Goal: Transaction & Acquisition: Book appointment/travel/reservation

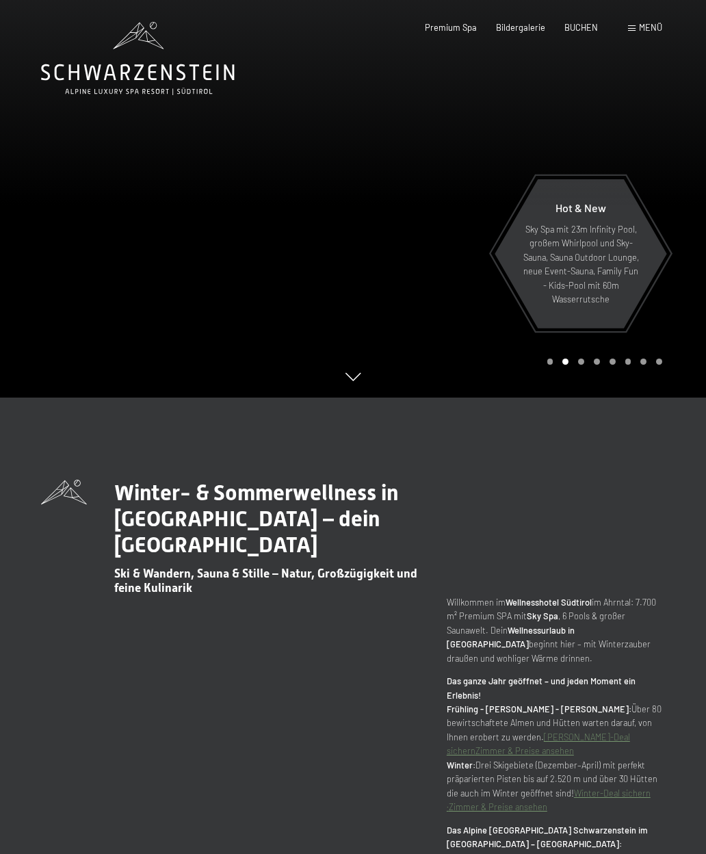
click at [590, 29] on span "BUCHEN" at bounding box center [582, 27] width 34 height 11
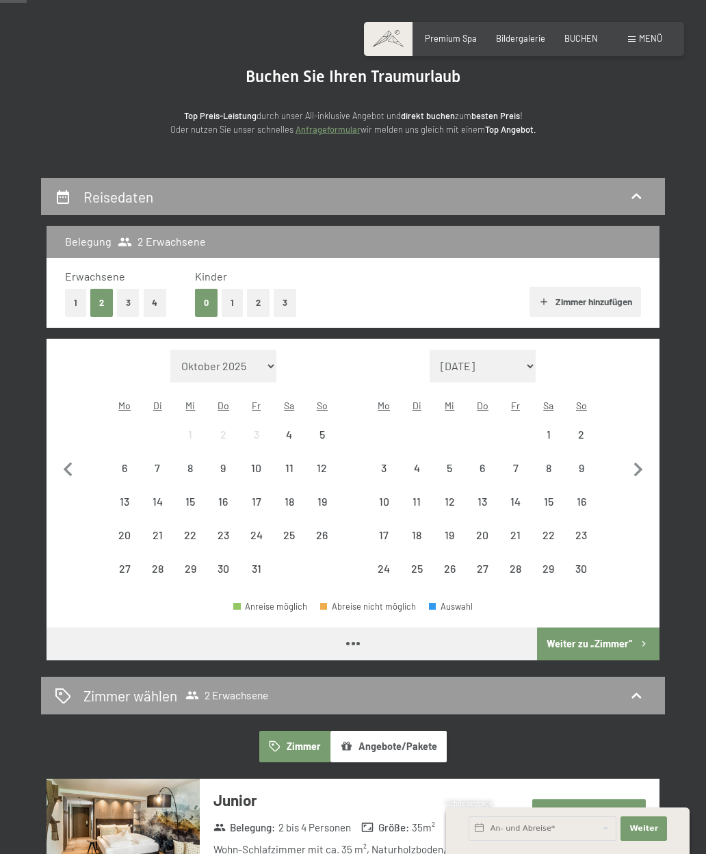
scroll to position [85, 0]
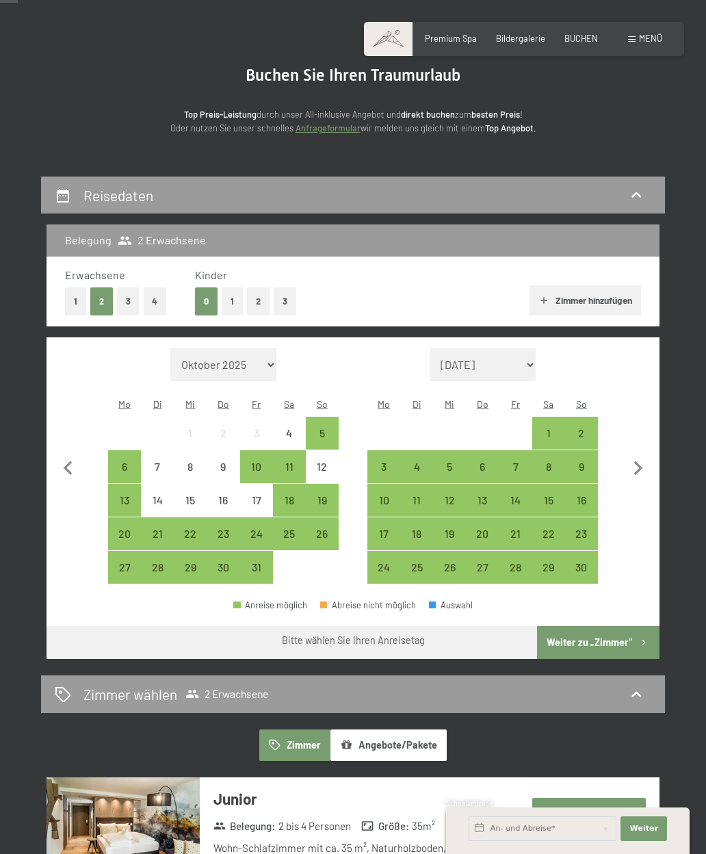
click at [643, 464] on icon "button" at bounding box center [638, 468] width 29 height 29
select select "2025-11-01"
select select "2025-12-01"
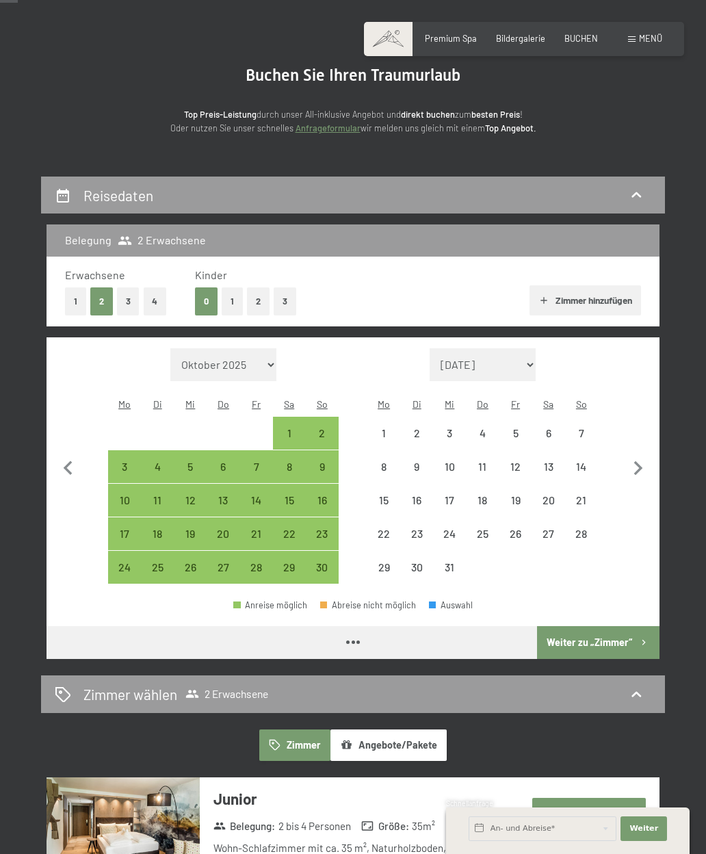
click at [643, 461] on icon "button" at bounding box center [638, 468] width 29 height 29
select select "2025-12-01"
select select "2026-01-01"
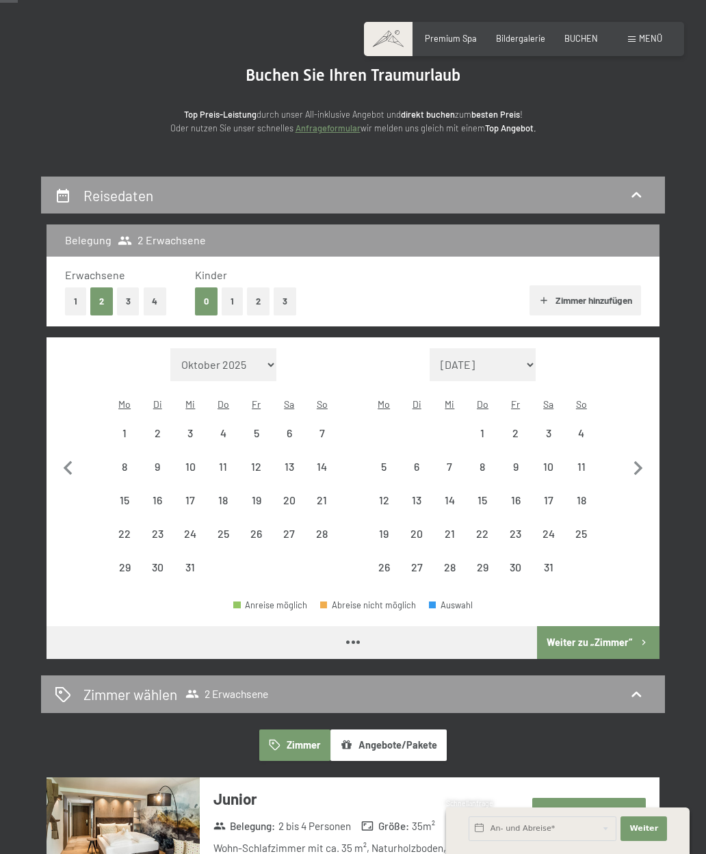
click at [642, 465] on icon "button" at bounding box center [638, 468] width 9 height 14
select select "2026-01-01"
select select "2026-02-01"
select select "2026-01-01"
select select "2026-02-01"
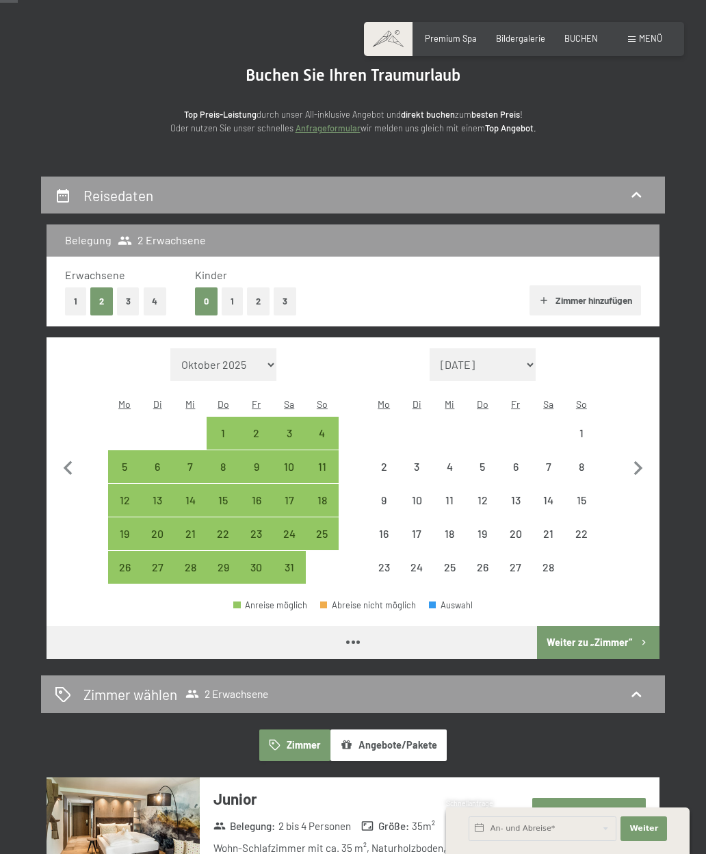
select select "2026-01-01"
select select "2026-02-01"
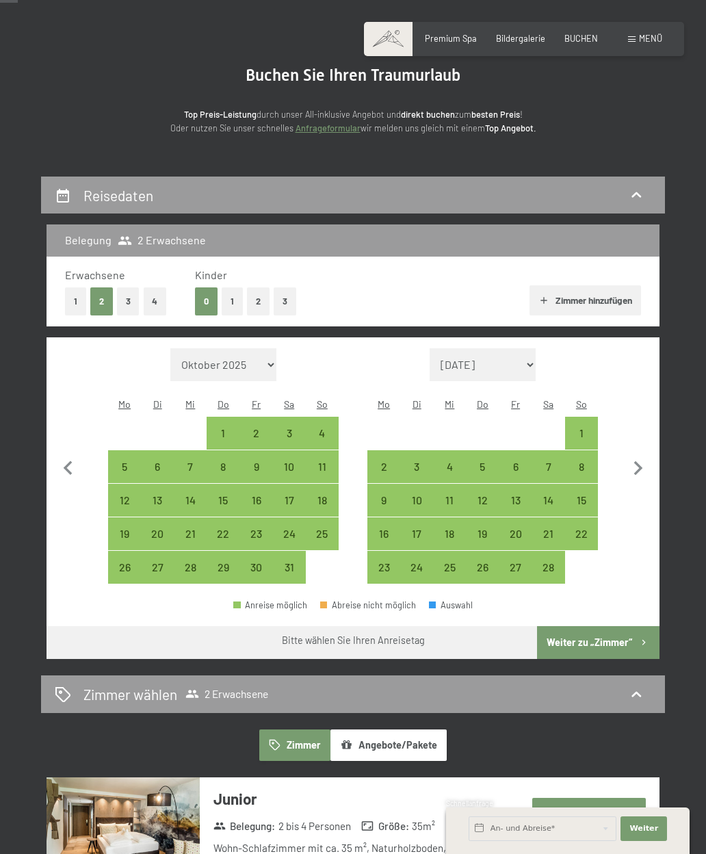
click at [257, 521] on div "23" at bounding box center [257, 534] width 30 height 30
select select "2026-01-01"
select select "2026-02-01"
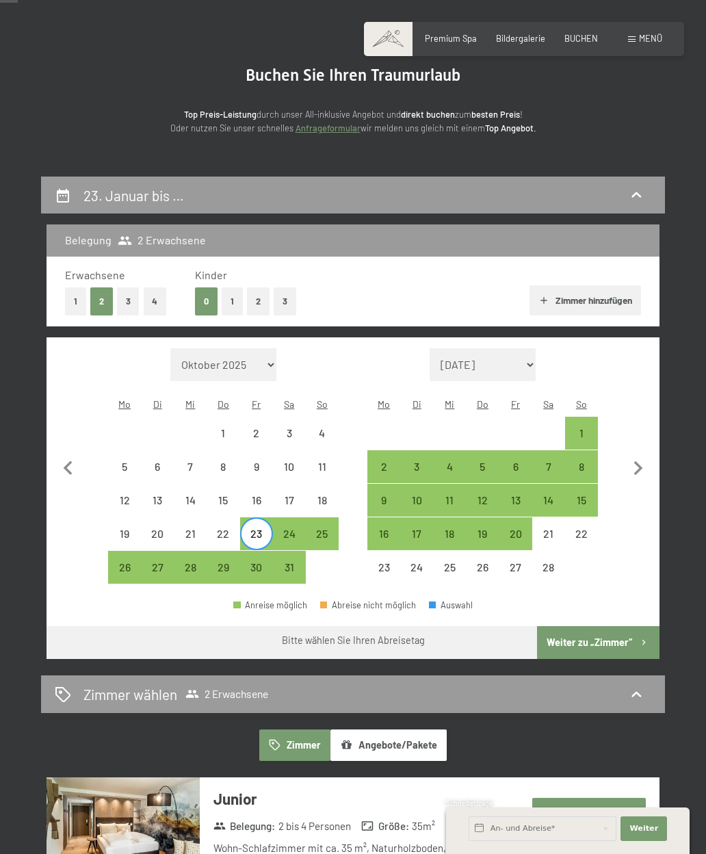
click at [124, 562] on div "26" at bounding box center [124, 577] width 30 height 30
select select "2026-01-01"
select select "2026-02-01"
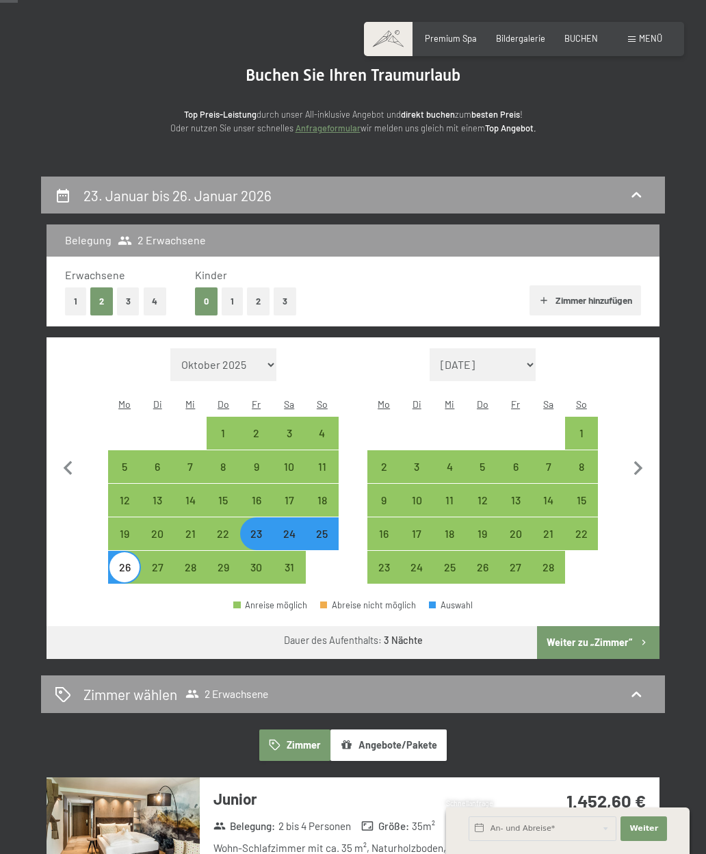
click at [593, 639] on button "Weiter zu „Zimmer“" at bounding box center [598, 642] width 122 height 33
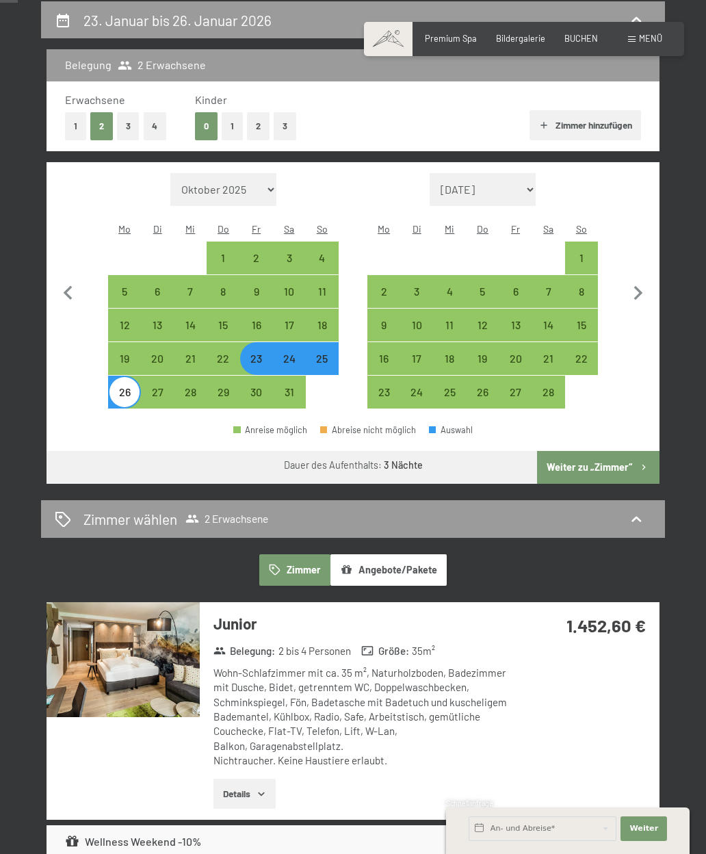
select select "2026-01-01"
select select "2026-02-01"
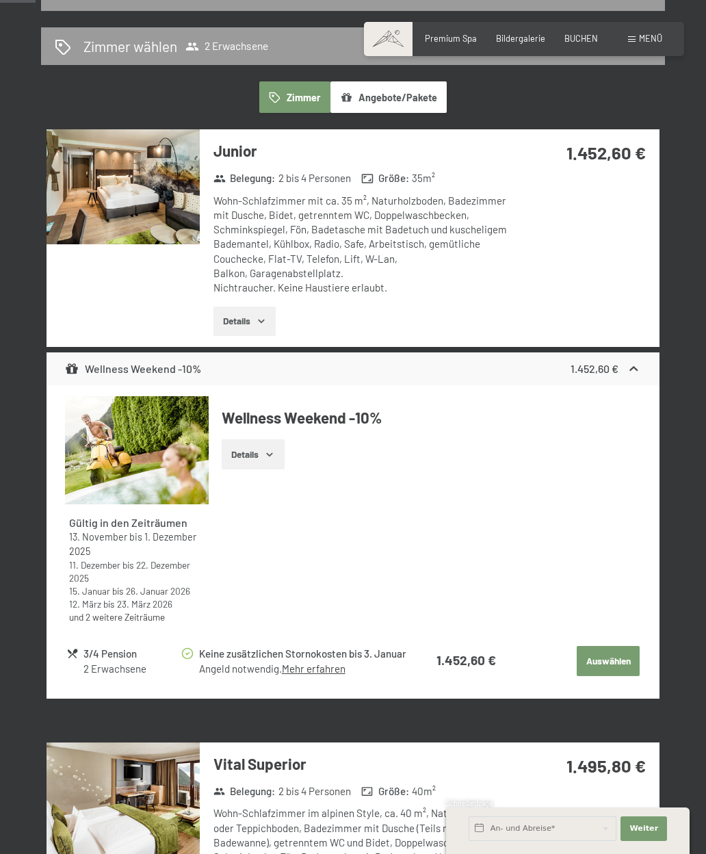
scroll to position [286, 0]
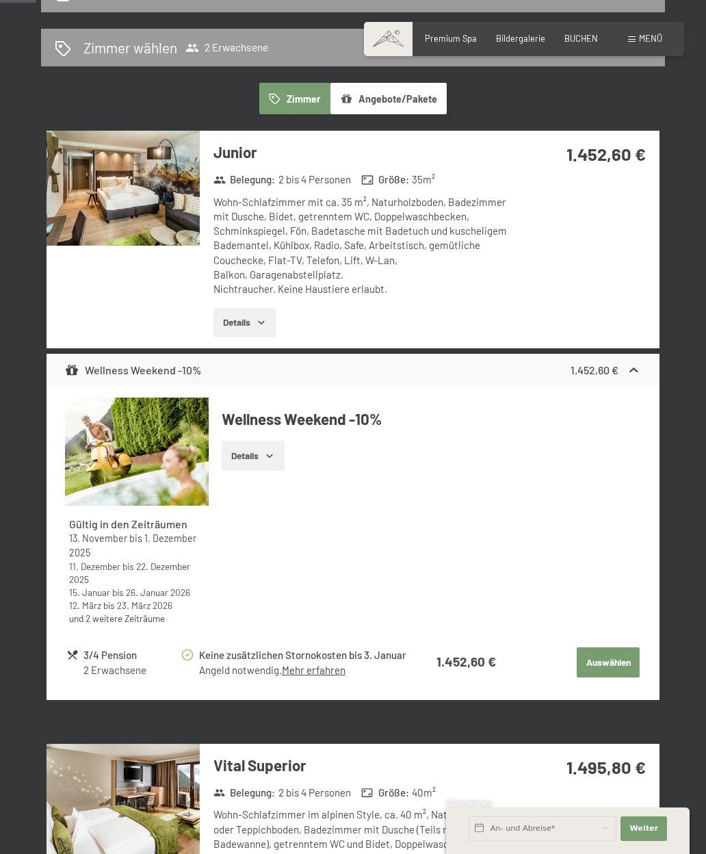
click at [266, 441] on button "Details" at bounding box center [253, 456] width 62 height 30
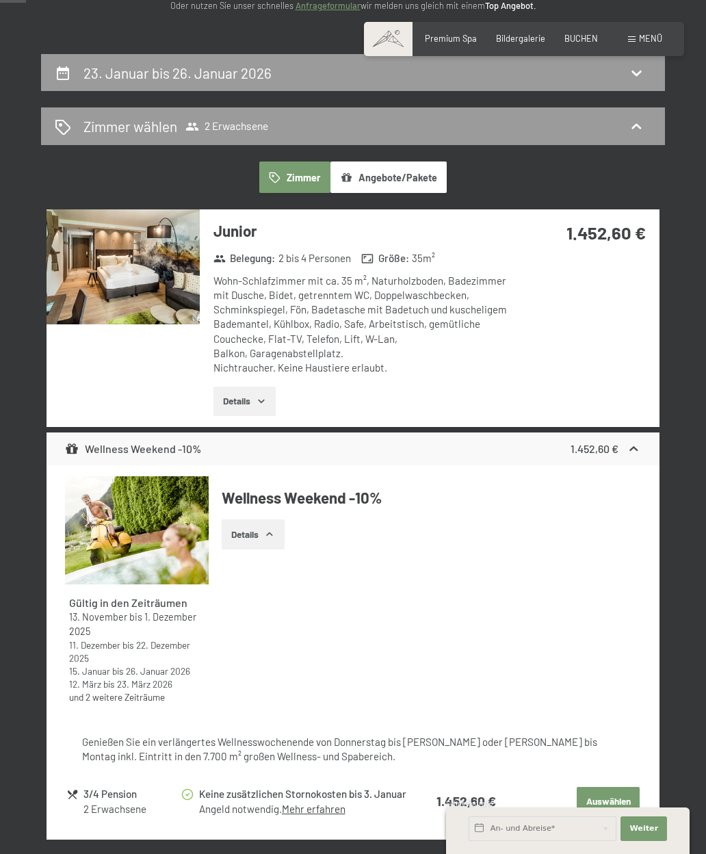
scroll to position [0, 0]
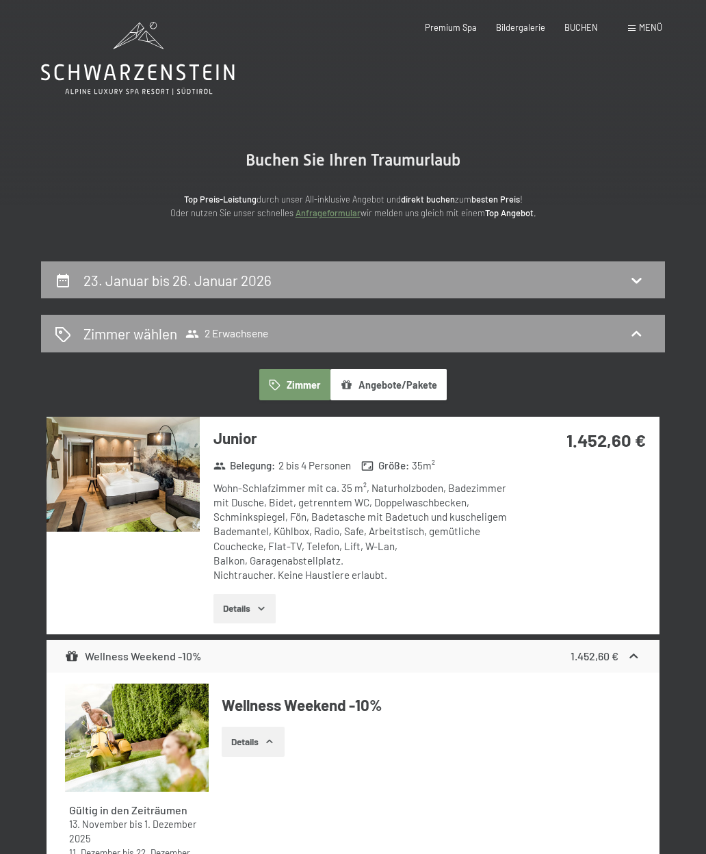
click at [178, 79] on icon at bounding box center [138, 72] width 194 height 16
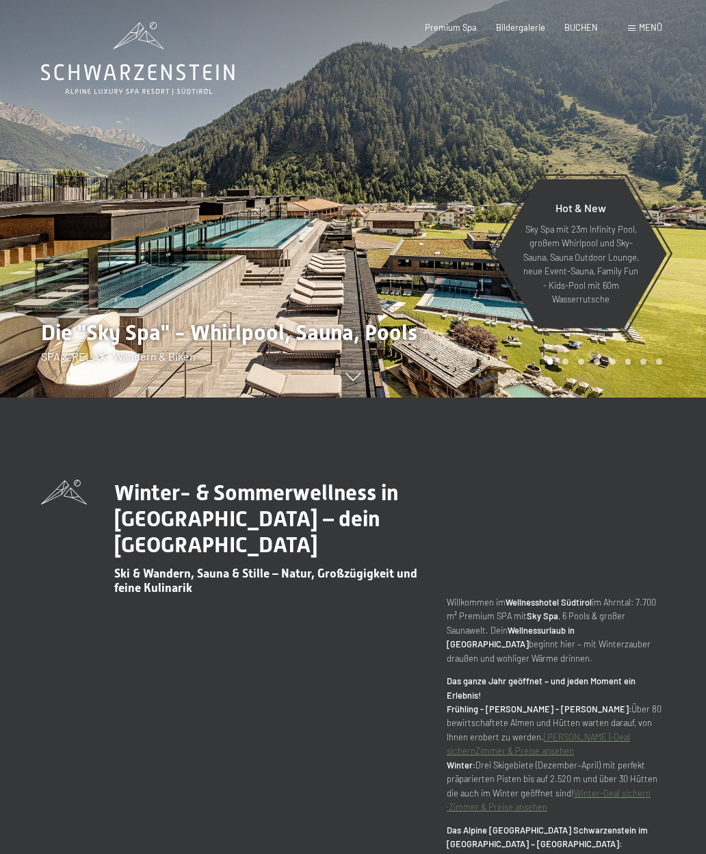
click at [646, 26] on span "Menü" at bounding box center [650, 27] width 23 height 11
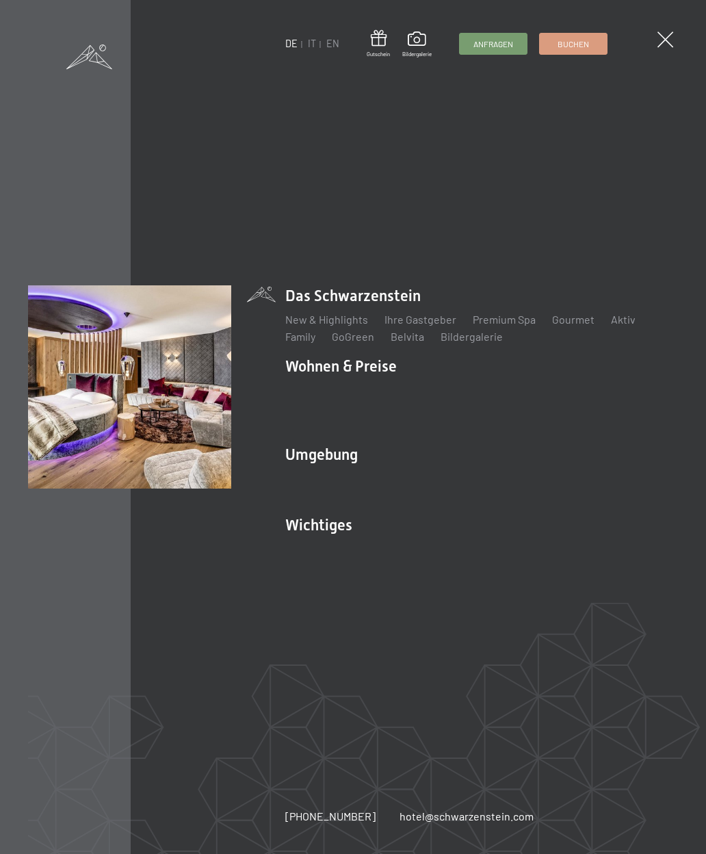
click at [343, 388] on link "Inklusivleistungen" at bounding box center [329, 389] width 89 height 13
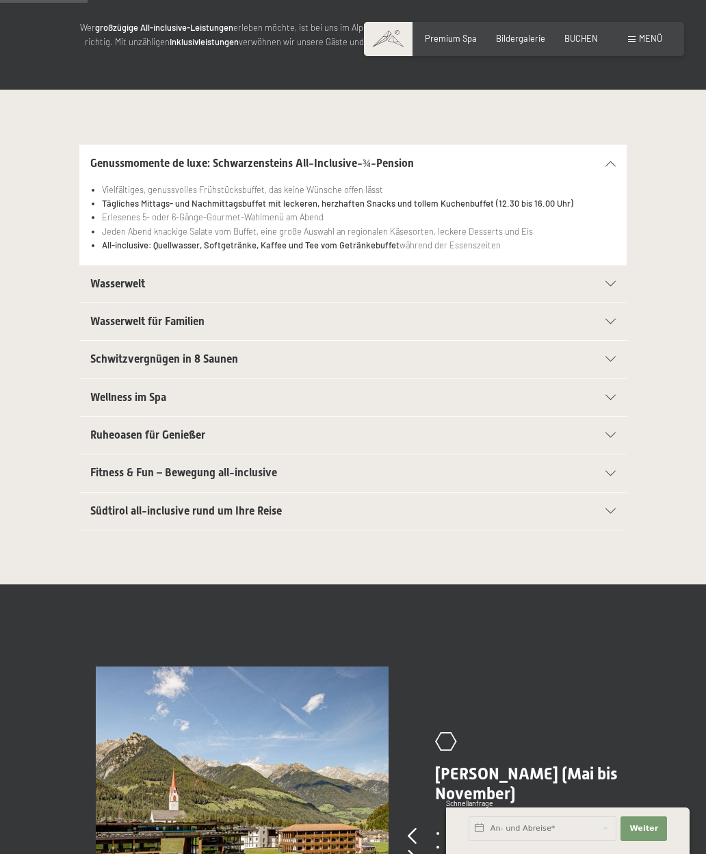
scroll to position [198, 0]
click at [608, 281] on icon at bounding box center [611, 283] width 10 height 5
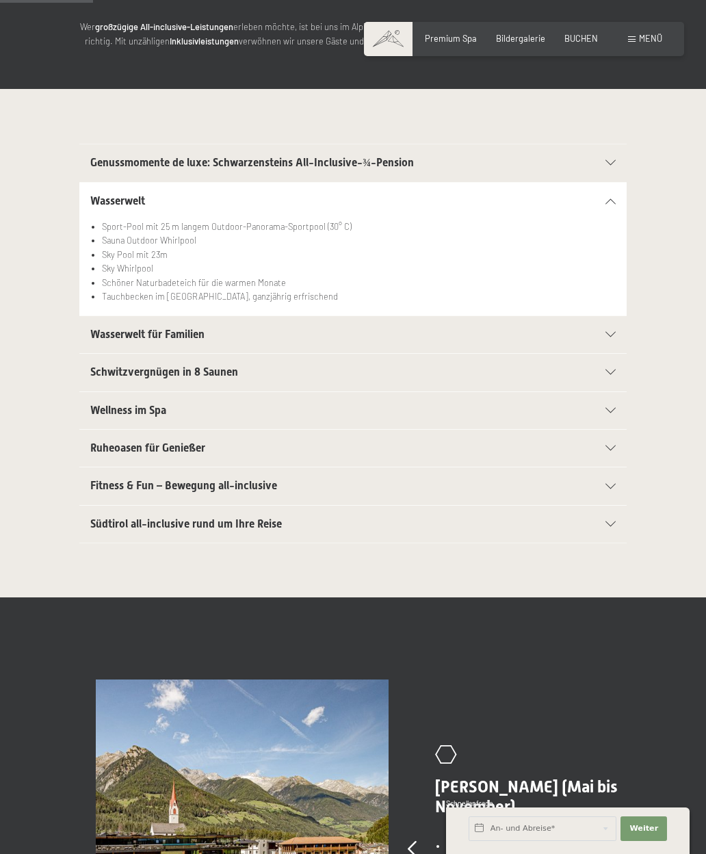
click at [607, 365] on div "Schwitzvergnügen in 8 Saunen" at bounding box center [353, 372] width 526 height 37
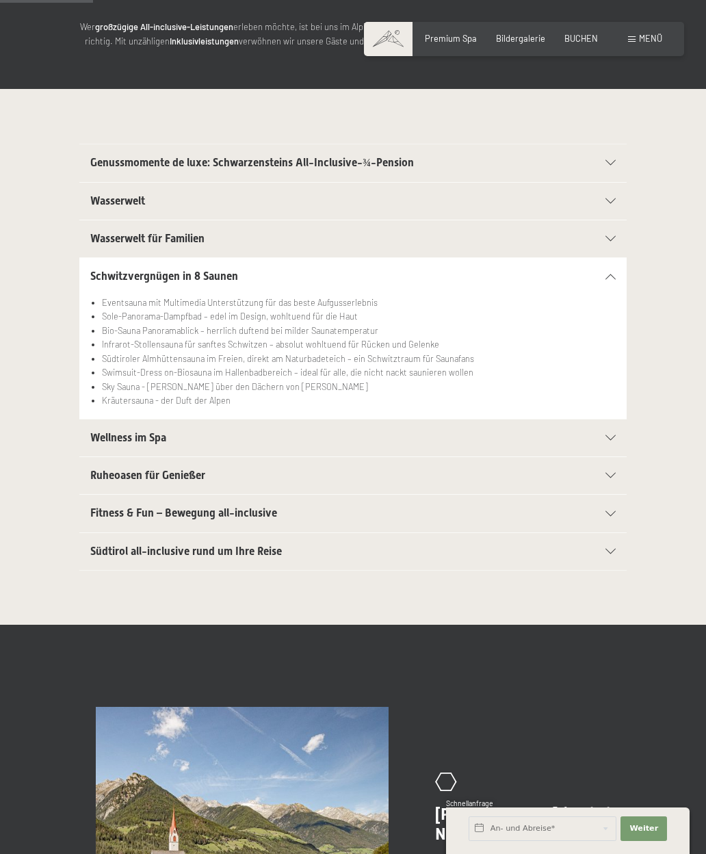
click at [615, 476] on div "Ruheoasen für Genießer" at bounding box center [353, 475] width 526 height 37
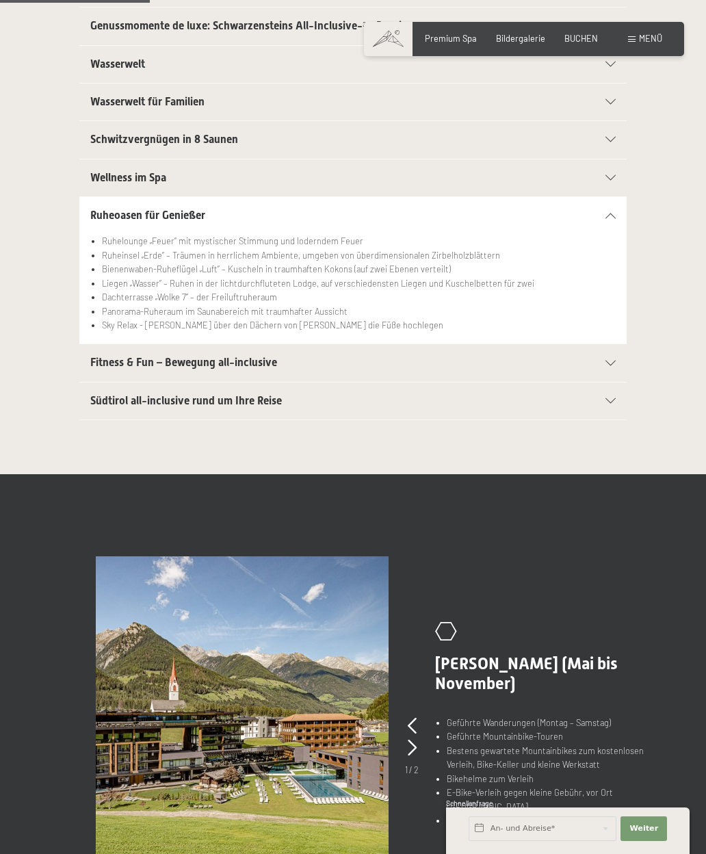
scroll to position [336, 0]
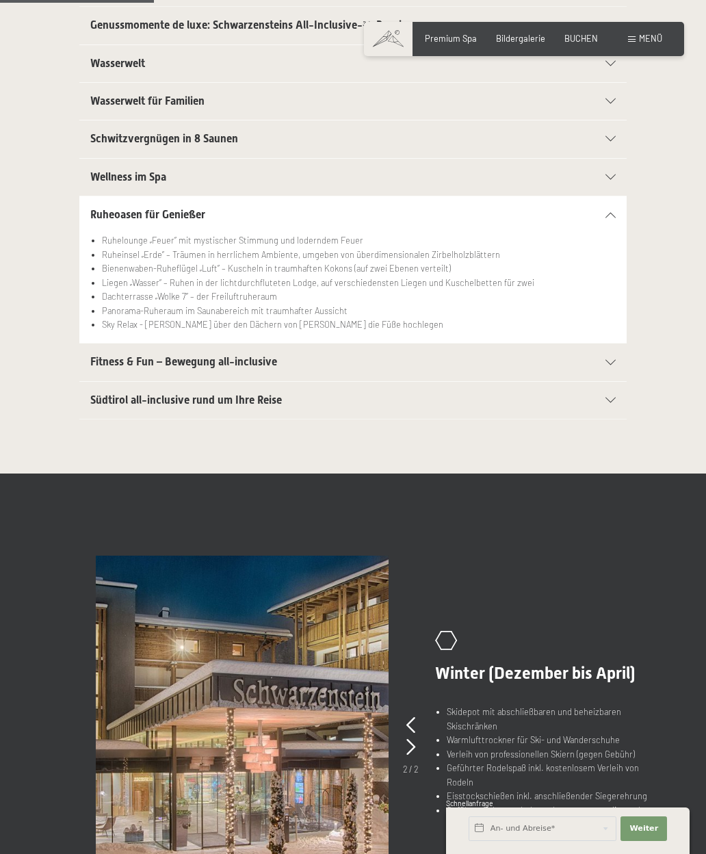
click at [606, 400] on div "Südtirol all-inclusive rund um Ihre Reise" at bounding box center [353, 400] width 526 height 37
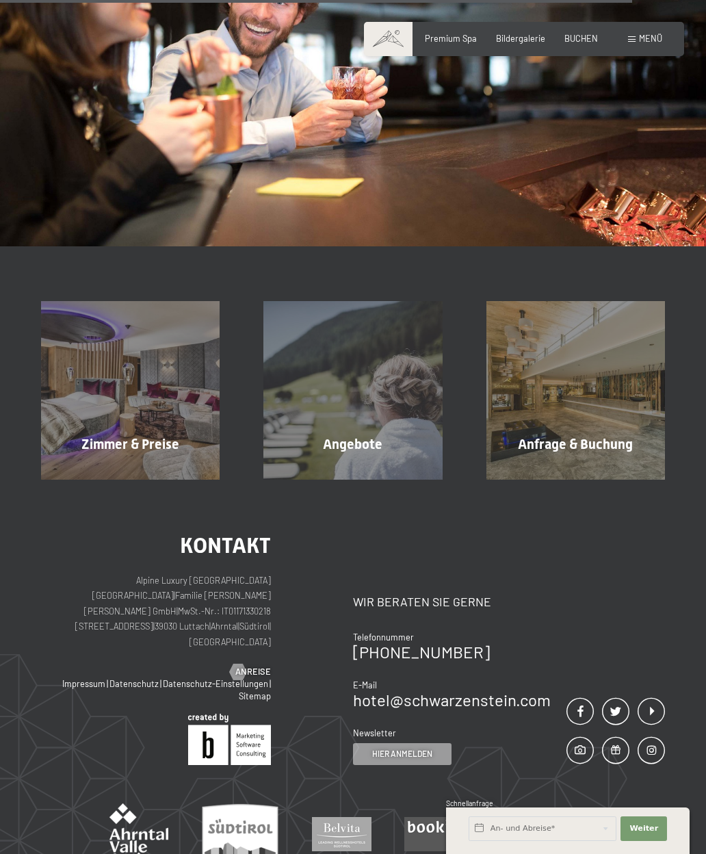
scroll to position [1435, 0]
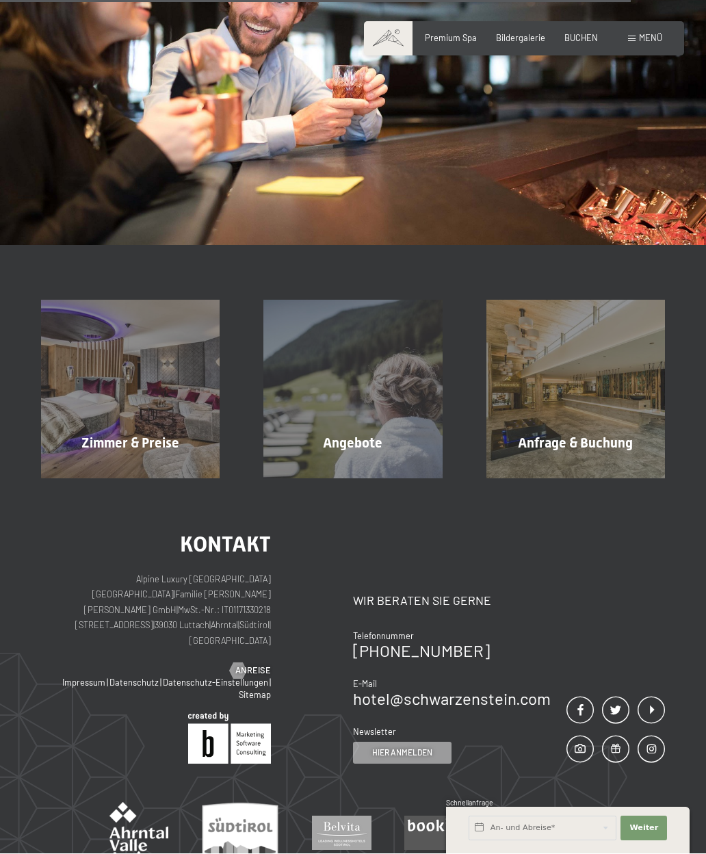
click at [513, 20] on img at bounding box center [353, 47] width 706 height 398
click at [527, 40] on span "Bildergalerie" at bounding box center [520, 38] width 49 height 11
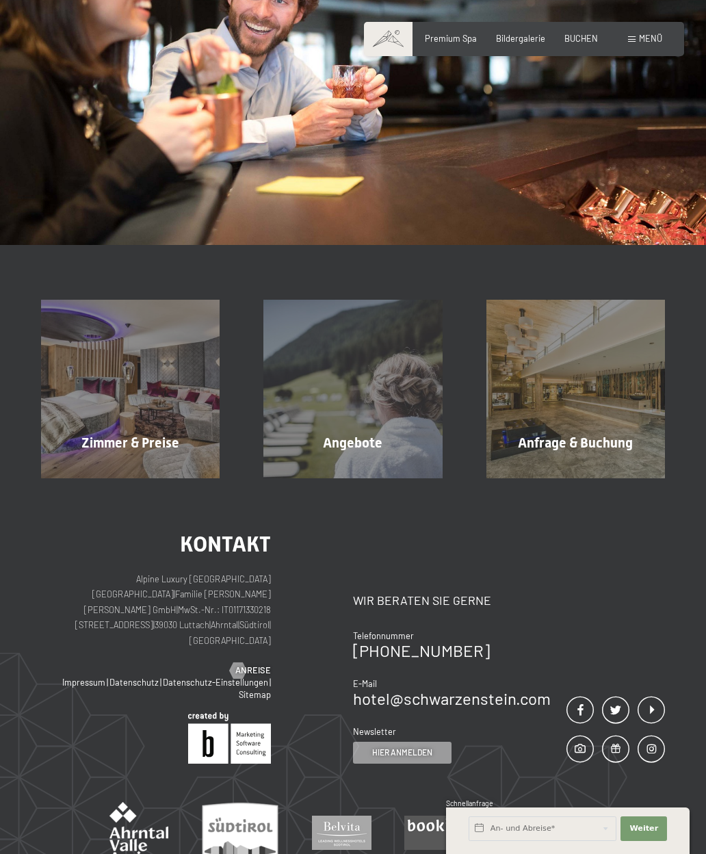
scroll to position [0, 0]
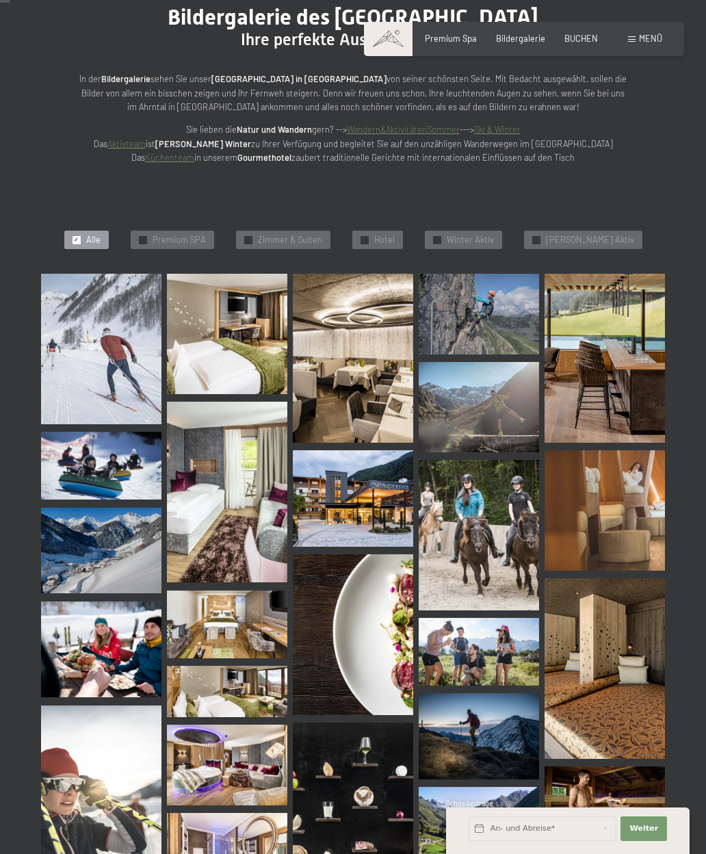
scroll to position [147, 0]
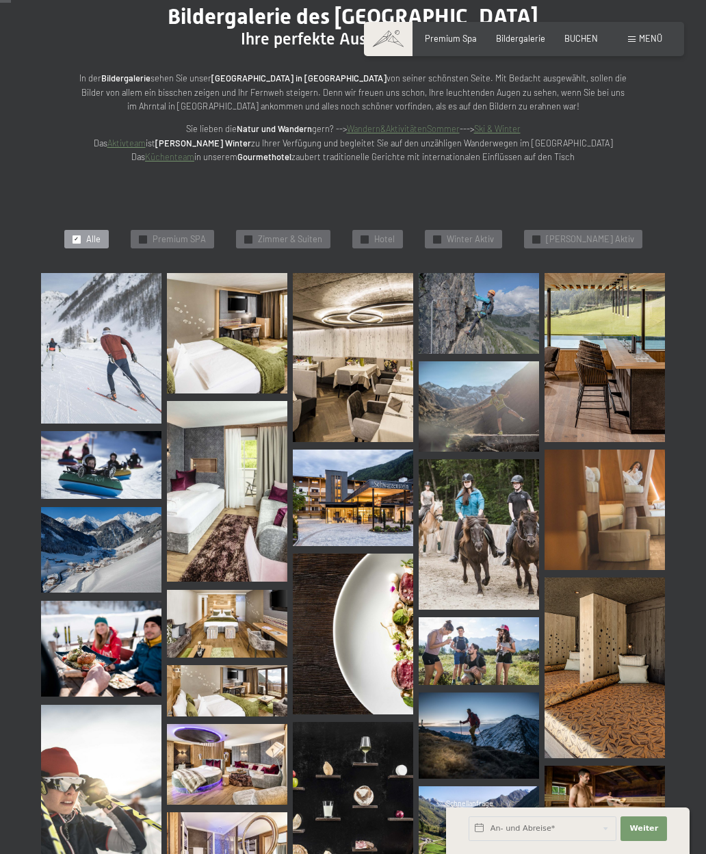
click at [187, 233] on span "Premium SPA" at bounding box center [179, 239] width 53 height 12
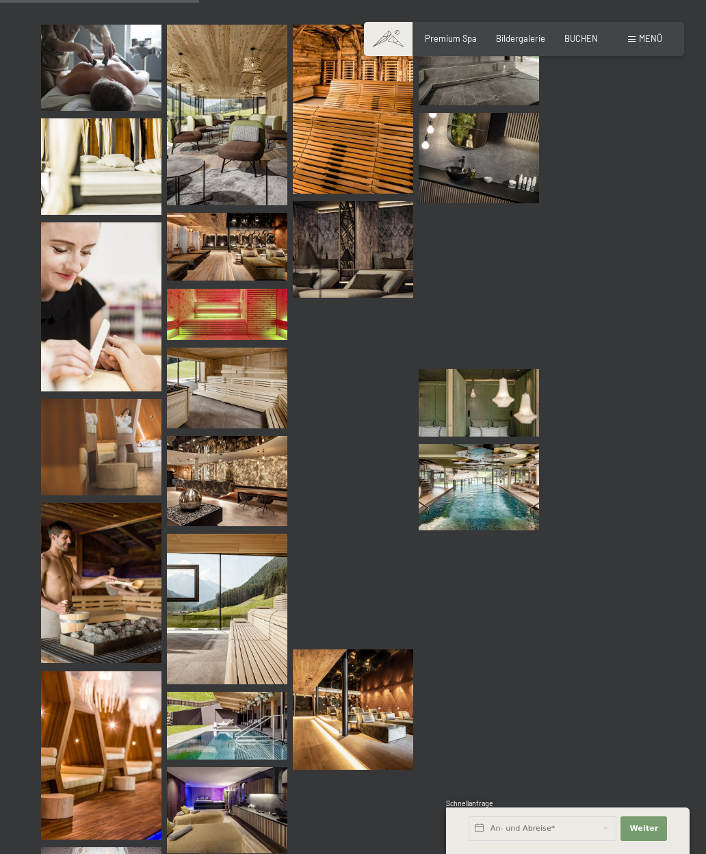
scroll to position [397, 0]
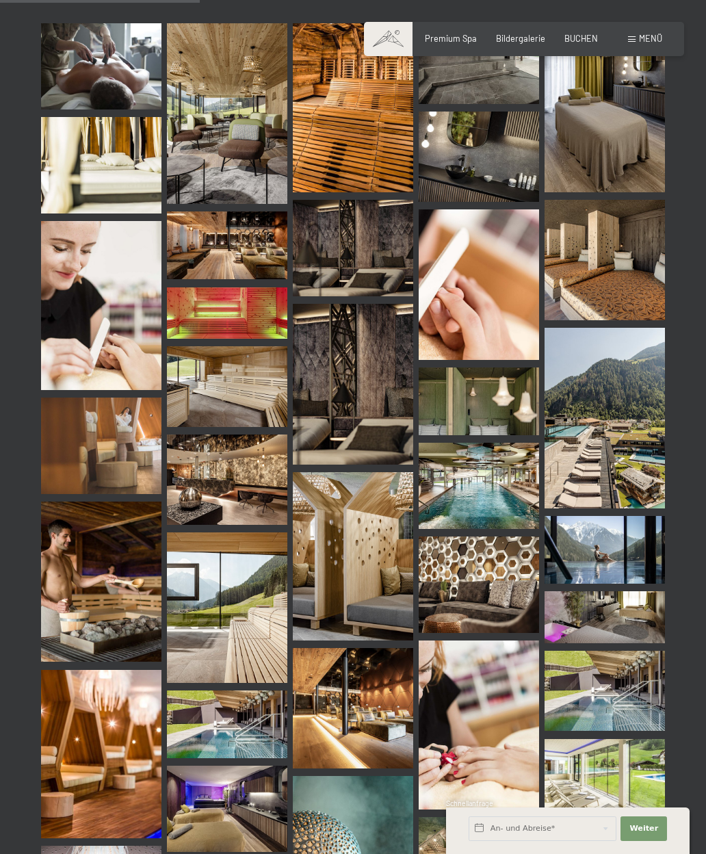
click at [493, 500] on img at bounding box center [479, 486] width 120 height 86
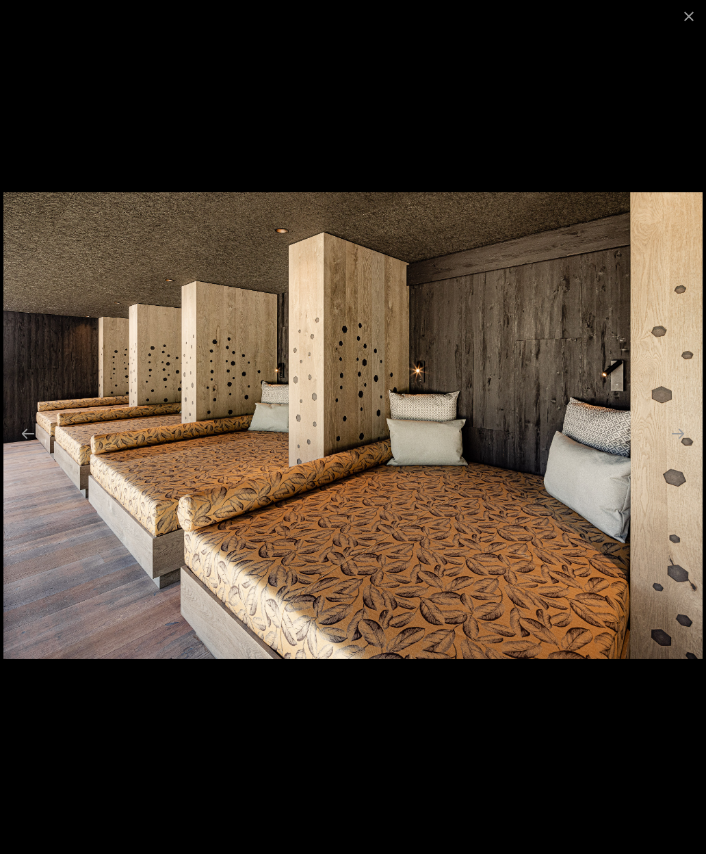
click at [683, 17] on button "Close gallery" at bounding box center [689, 16] width 34 height 32
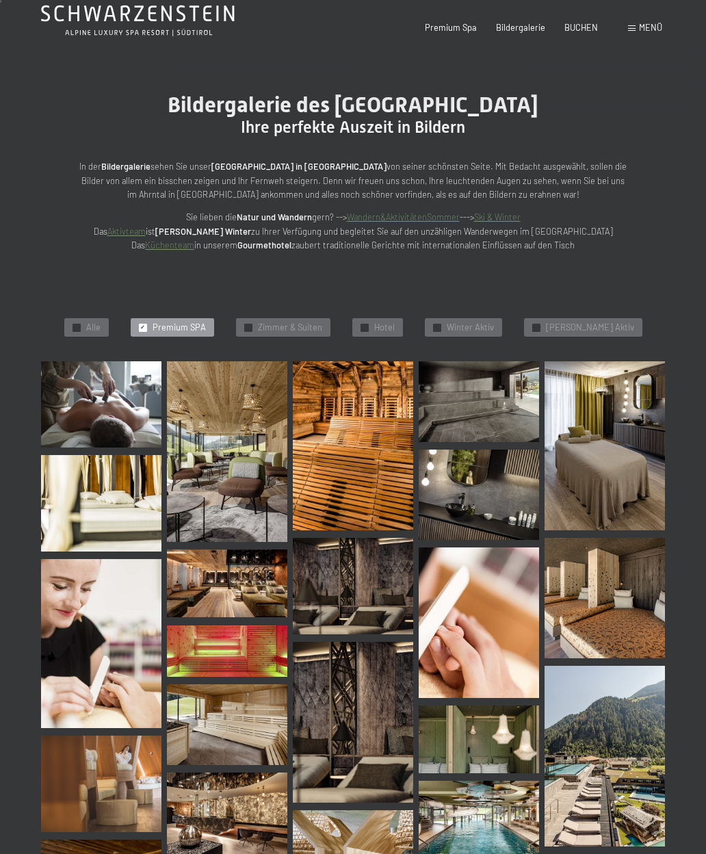
scroll to position [0, 0]
